Goal: Find specific page/section: Find specific page/section

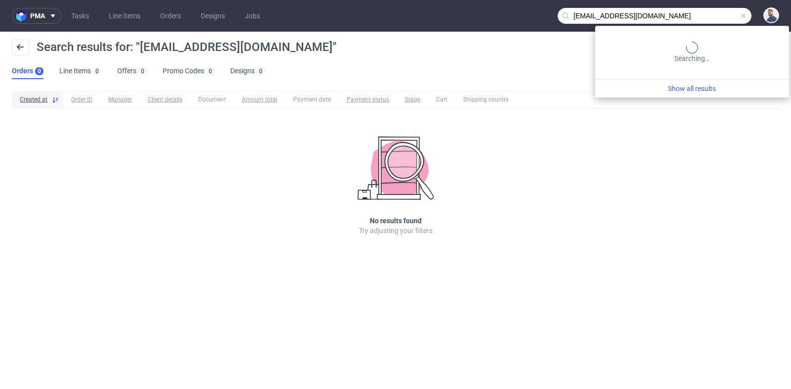
click at [714, 14] on input "[EMAIL_ADDRESS][DOMAIN_NAME]" at bounding box center [655, 16] width 194 height 16
click at [713, 14] on input "[EMAIL_ADDRESS][DOMAIN_NAME]" at bounding box center [655, 16] width 194 height 16
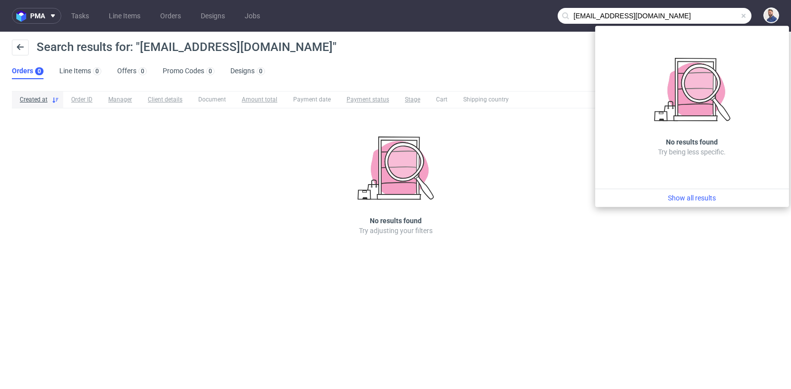
click at [713, 14] on input "[EMAIL_ADDRESS][DOMAIN_NAME]" at bounding box center [655, 16] width 194 height 16
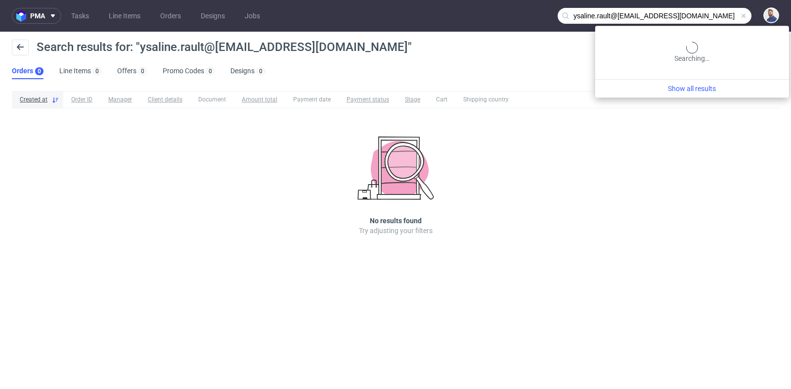
click at [714, 15] on input "ysaline.rault@[EMAIL_ADDRESS][DOMAIN_NAME]" at bounding box center [655, 16] width 194 height 16
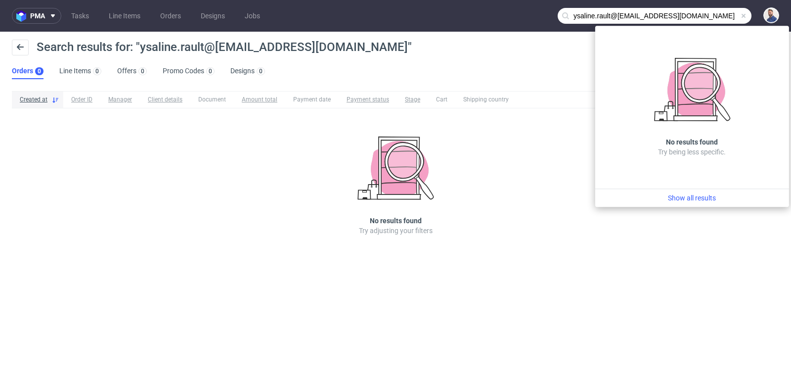
click at [714, 15] on input "ysaline.rault@[EMAIL_ADDRESS][DOMAIN_NAME]" at bounding box center [655, 16] width 194 height 16
paste input "text"
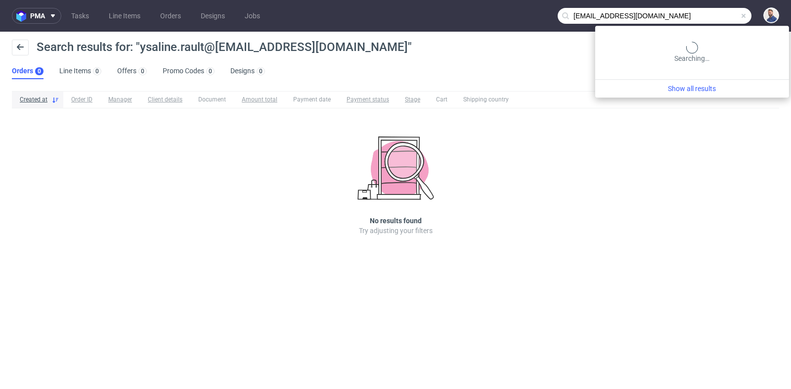
type input "[EMAIL_ADDRESS][DOMAIN_NAME]"
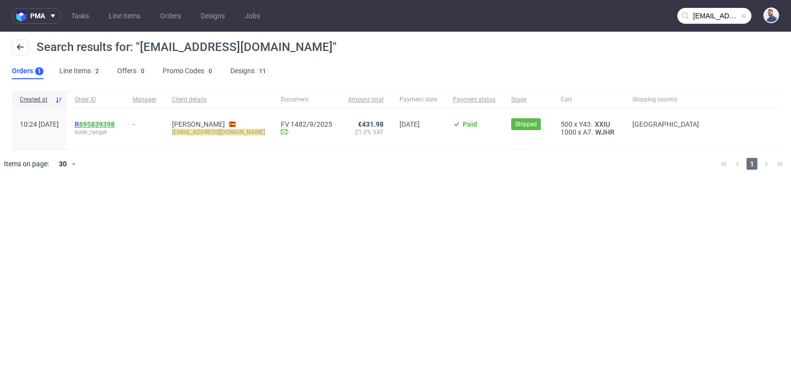
click at [115, 124] on link "695839398" at bounding box center [97, 124] width 36 height 8
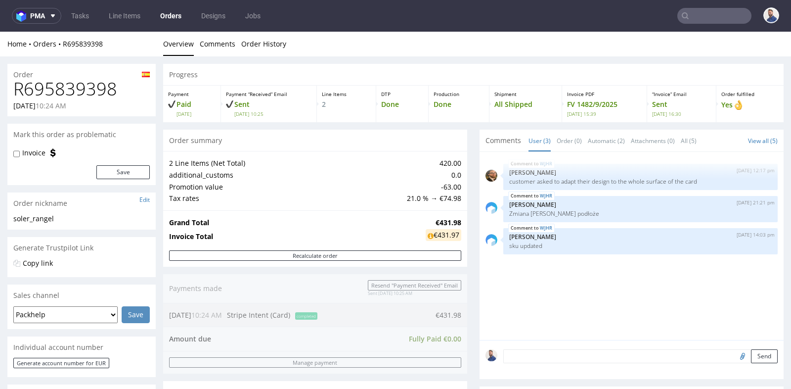
click at [461, 190] on div "2 Line Items (Net Total) 420.00 additional_customs 0.0 Promotion value -63.00 T…" at bounding box center [315, 180] width 304 height 59
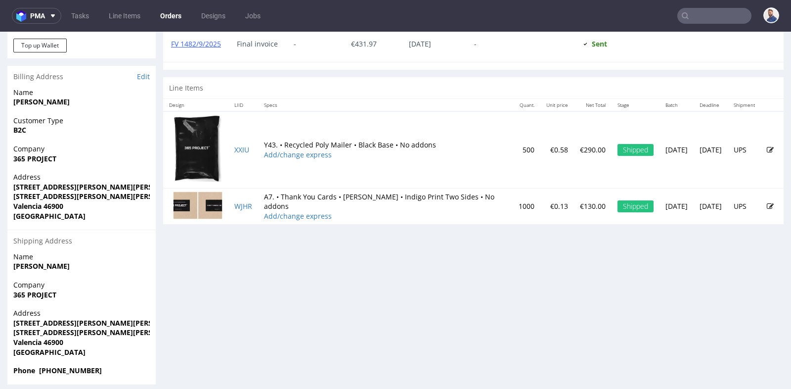
scroll to position [461, 0]
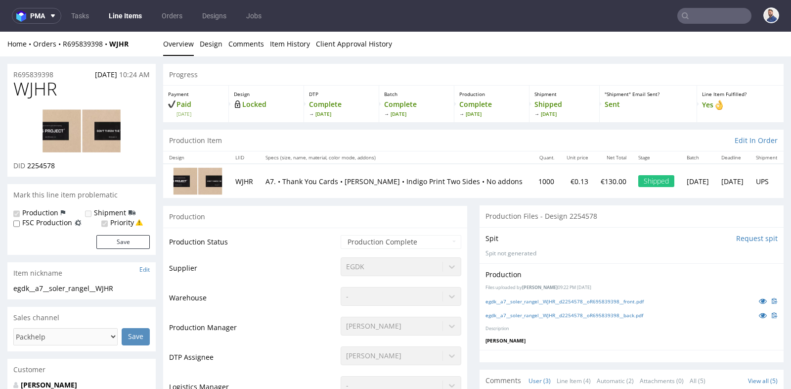
click at [461, 216] on div "Production" at bounding box center [315, 216] width 304 height 22
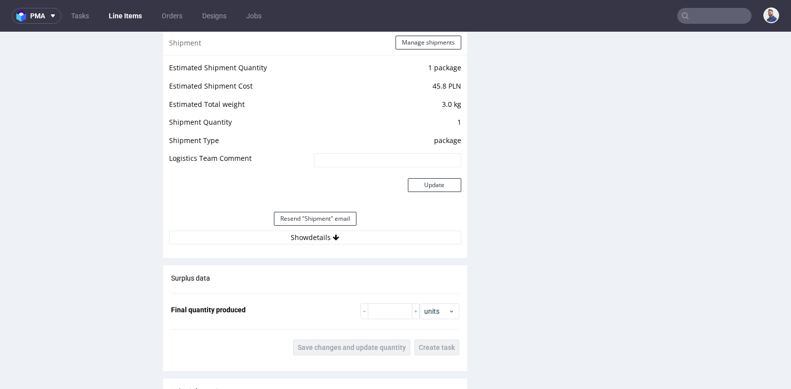
scroll to position [879, 0]
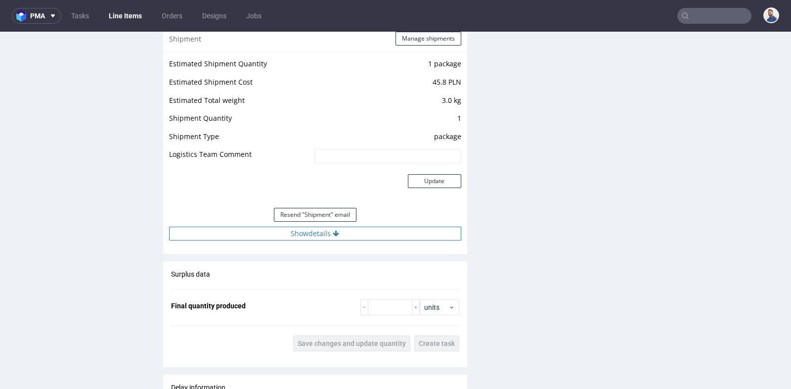
click at [325, 226] on button "Show details" at bounding box center [315, 233] width 292 height 14
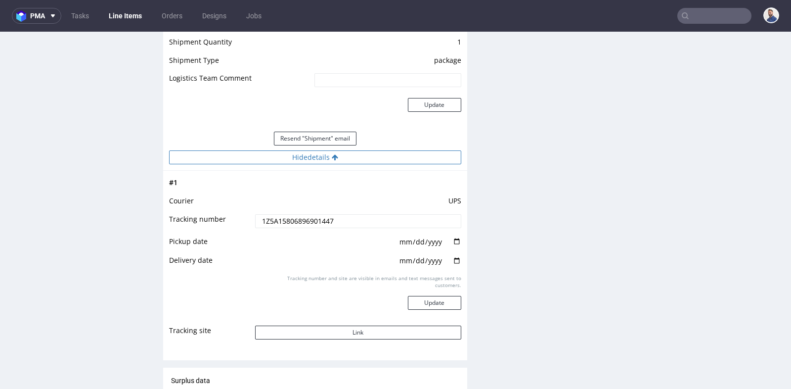
scroll to position [967, 0]
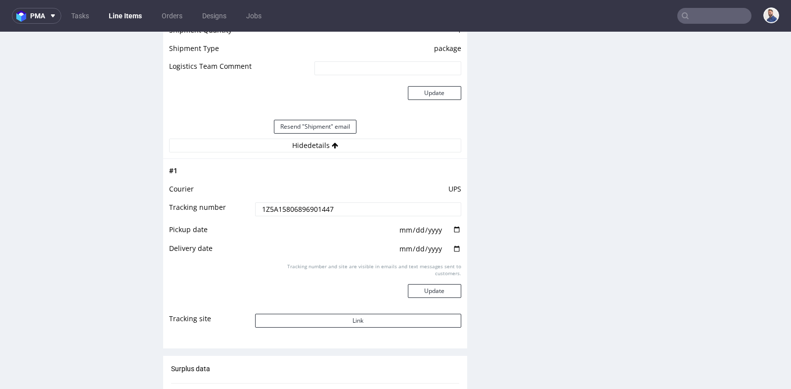
click at [330, 210] on input "1Z5A15806896901447" at bounding box center [358, 209] width 206 height 14
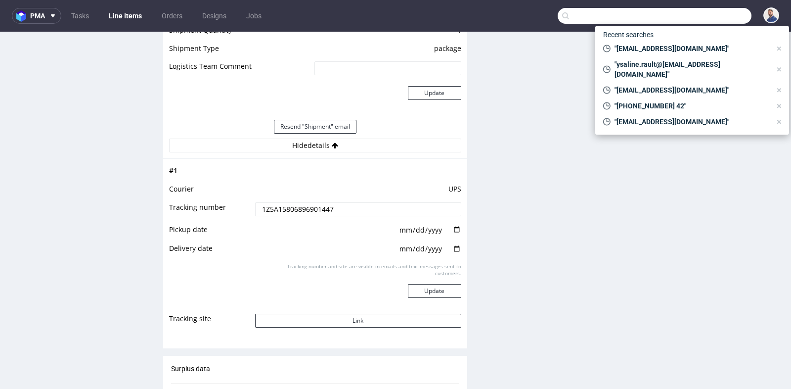
click at [709, 14] on input "text" at bounding box center [655, 16] width 194 height 16
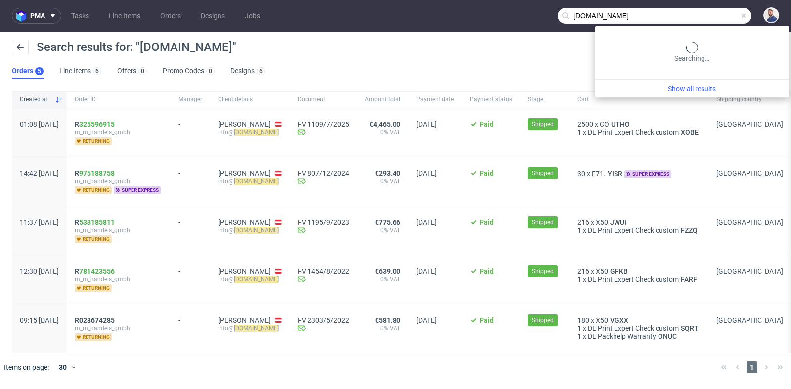
click at [700, 18] on input "[DOMAIN_NAME]" at bounding box center [655, 16] width 194 height 16
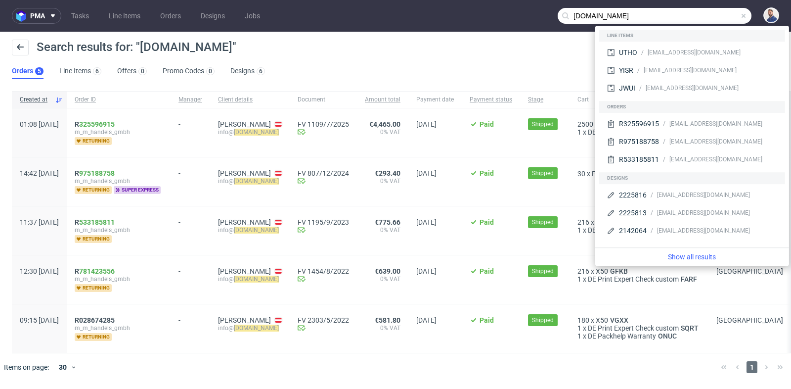
click at [700, 18] on input "[DOMAIN_NAME]" at bounding box center [655, 16] width 194 height 16
paste input "[EMAIL_ADDRESS][DOMAIN_NAME]"
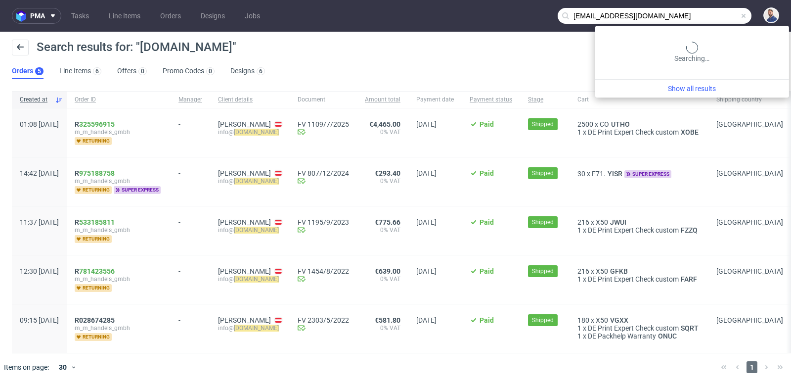
type input "[EMAIL_ADDRESS][DOMAIN_NAME]"
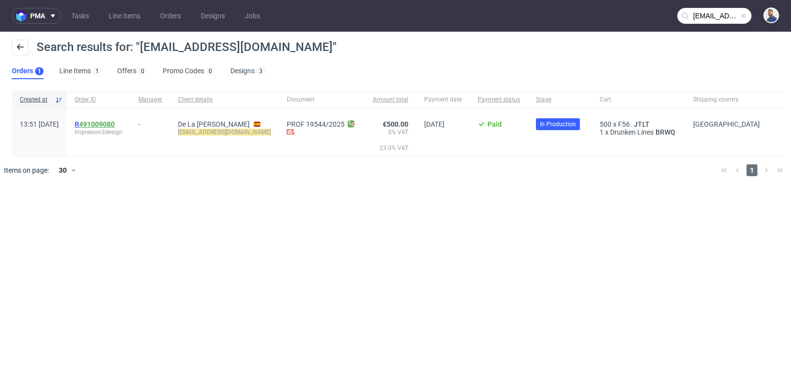
click at [115, 123] on link "491009080" at bounding box center [97, 124] width 36 height 8
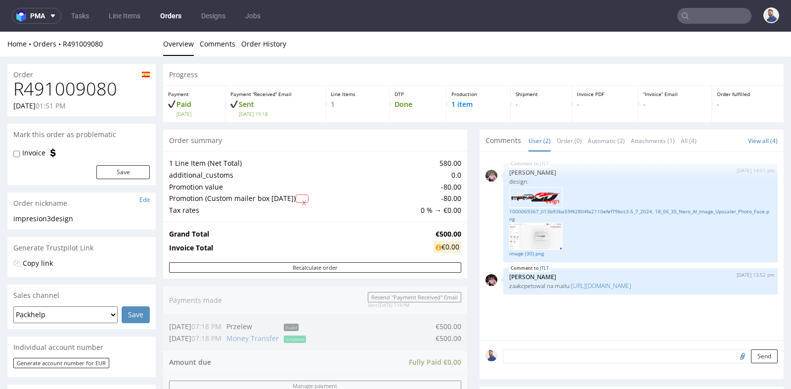
click at [460, 167] on div "1 Line Item (Net Total) 580.00 additional_customs 0.0 Promotion value -80.00 Pr…" at bounding box center [315, 186] width 304 height 71
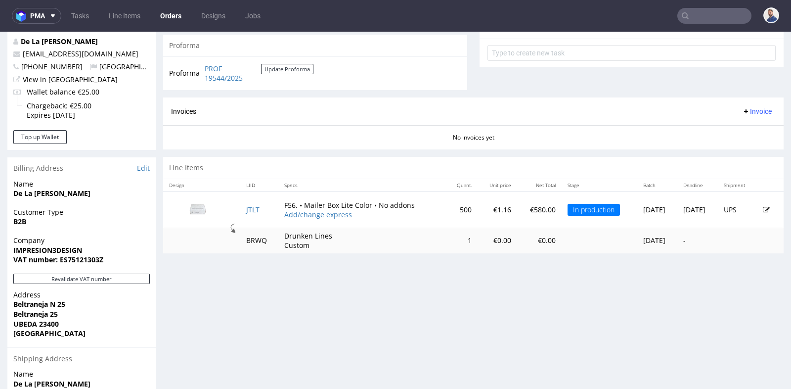
scroll to position [373, 0]
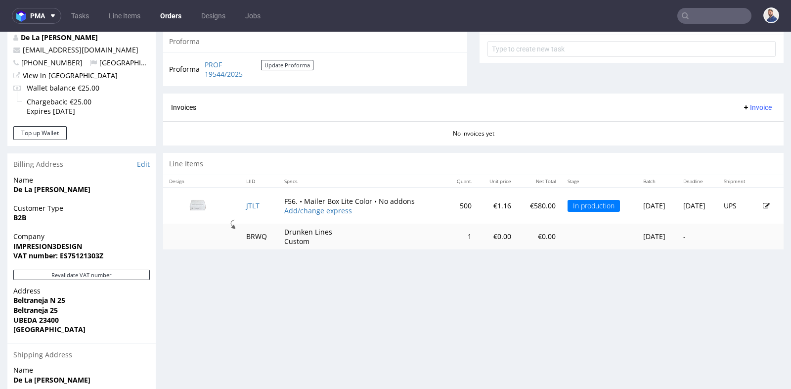
click at [709, 15] on input "text" at bounding box center [714, 16] width 74 height 16
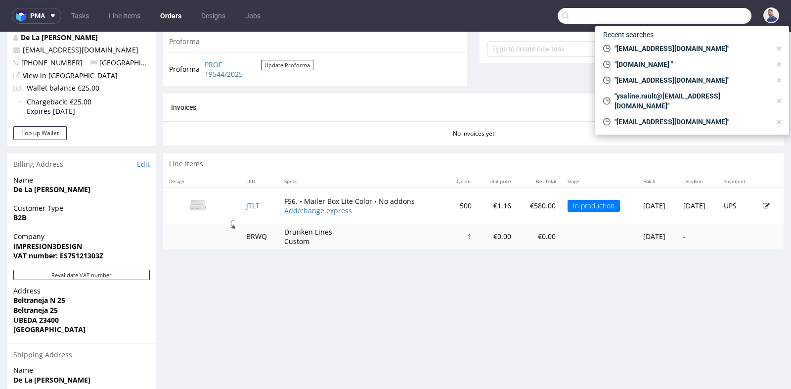
paste input "R393594050"
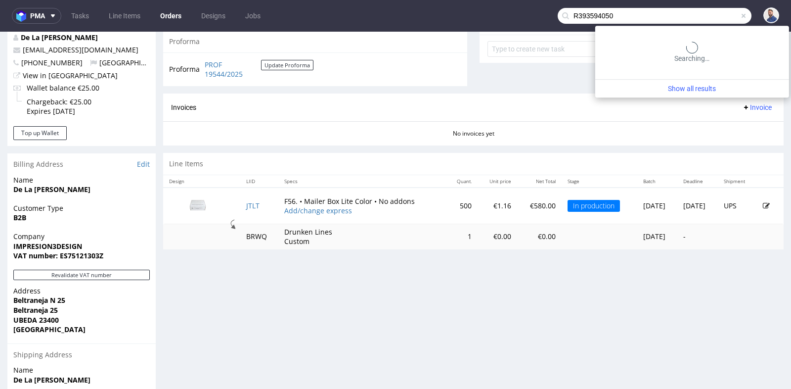
type input "R393594050"
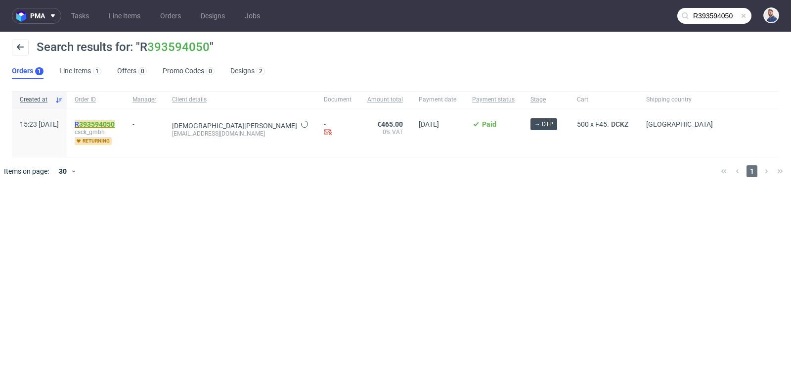
click at [115, 125] on link "393594050" at bounding box center [97, 124] width 36 height 8
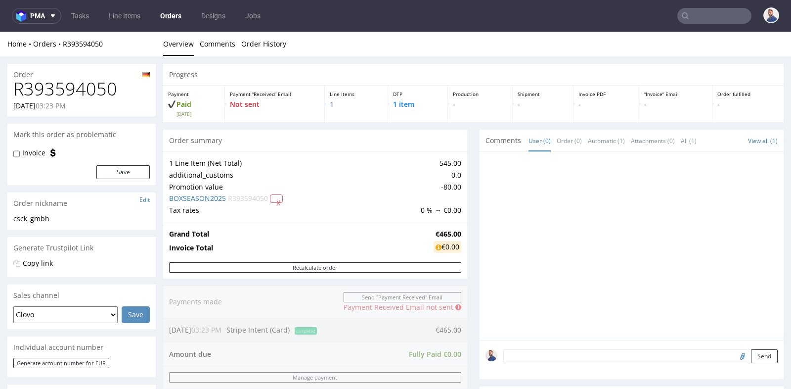
click at [451, 123] on div "Progress Payment Paid [DATE] Payment “Received” Email Not sent Line Items 1 DTP…" at bounding box center [473, 341] width 620 height 554
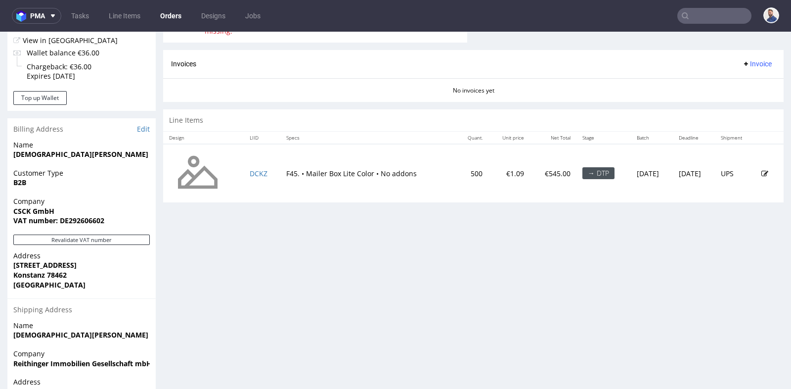
scroll to position [417, 0]
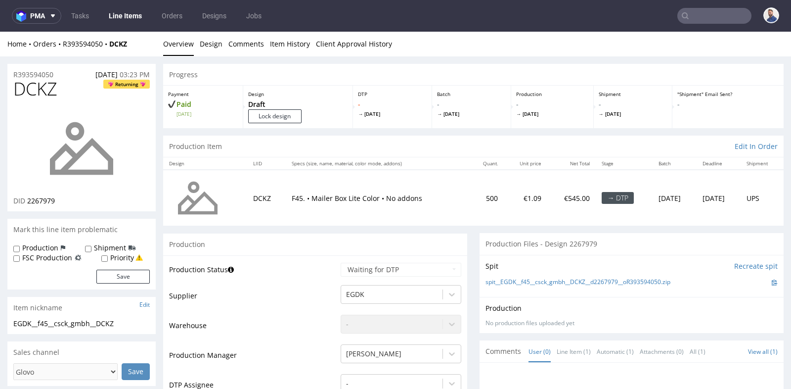
click at [474, 220] on td "500" at bounding box center [487, 198] width 35 height 56
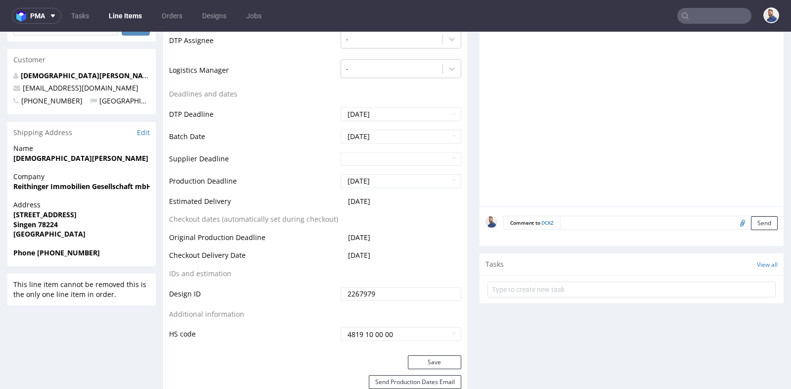
scroll to position [352, 0]
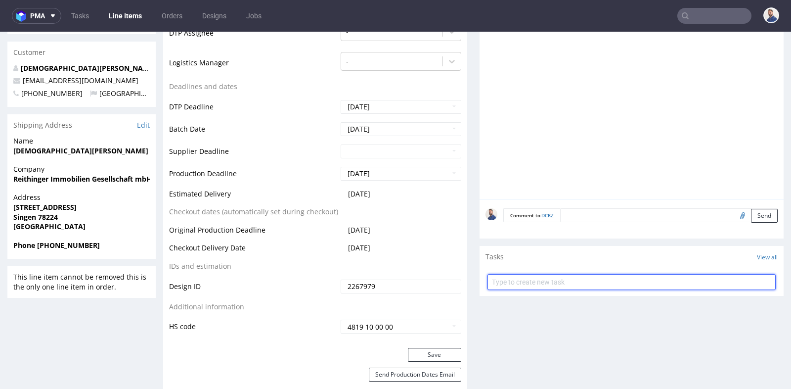
click at [509, 283] on input "text" at bounding box center [631, 282] width 288 height 16
type input "K"
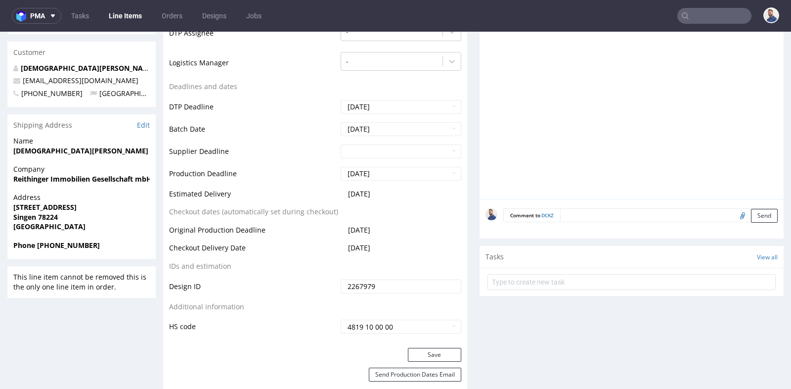
click at [638, 203] on div "Comment to DCKZ Send" at bounding box center [632, 219] width 304 height 40
click at [635, 205] on div "Comment to DCKZ Send" at bounding box center [632, 219] width 304 height 40
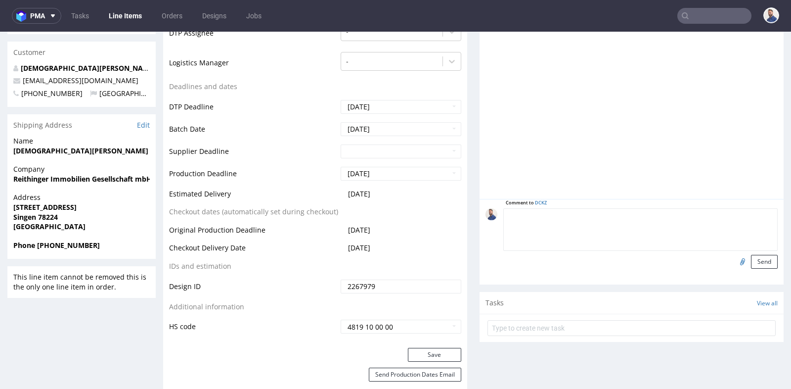
click at [627, 213] on textarea at bounding box center [640, 229] width 274 height 43
